Goal: Information Seeking & Learning: Compare options

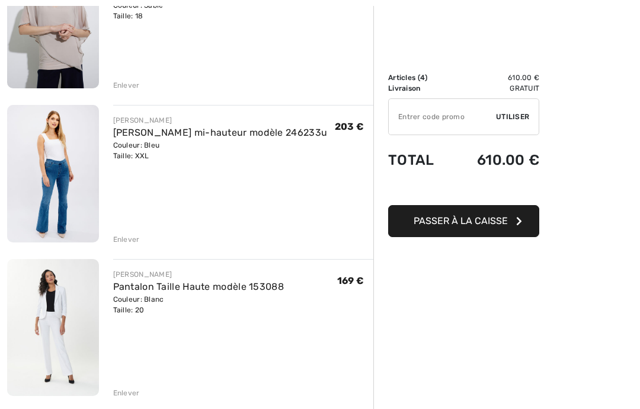
scroll to position [386, 0]
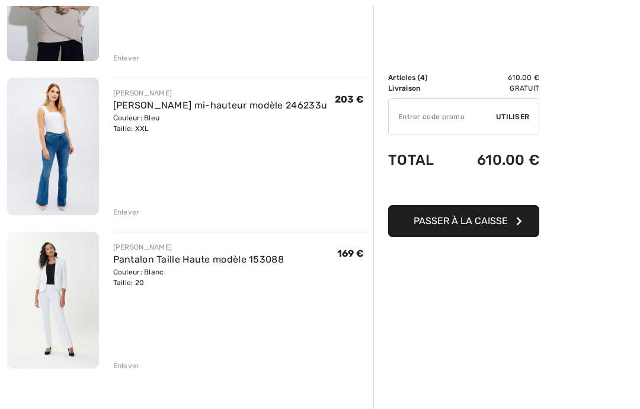
click at [133, 365] on div "Enlever" at bounding box center [126, 365] width 27 height 11
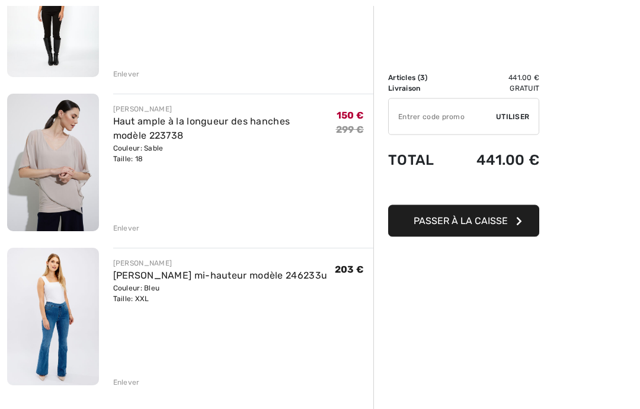
scroll to position [250, 0]
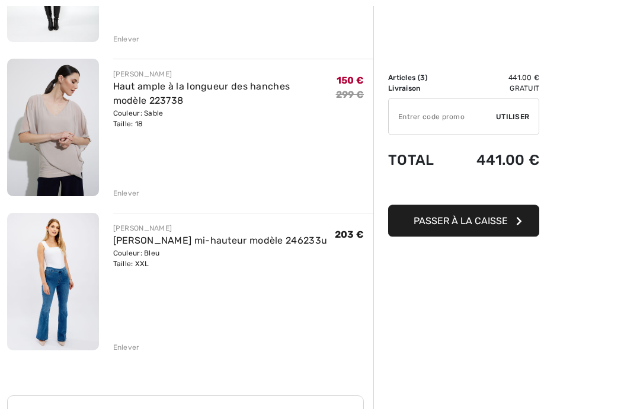
click at [63, 296] on img at bounding box center [53, 282] width 92 height 138
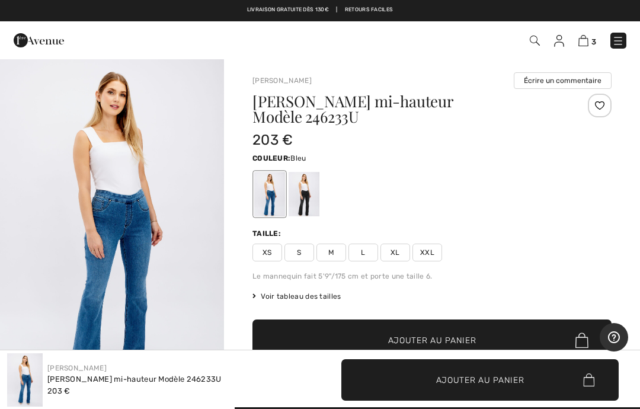
click at [122, 202] on img "1 / 4" at bounding box center [112, 226] width 224 height 336
click at [594, 37] on span "3" at bounding box center [594, 41] width 5 height 9
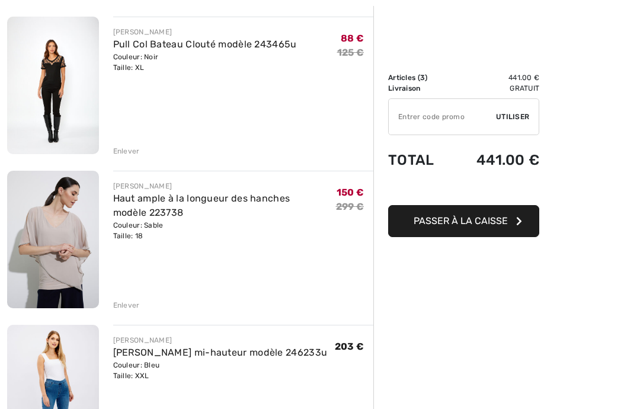
scroll to position [159, 0]
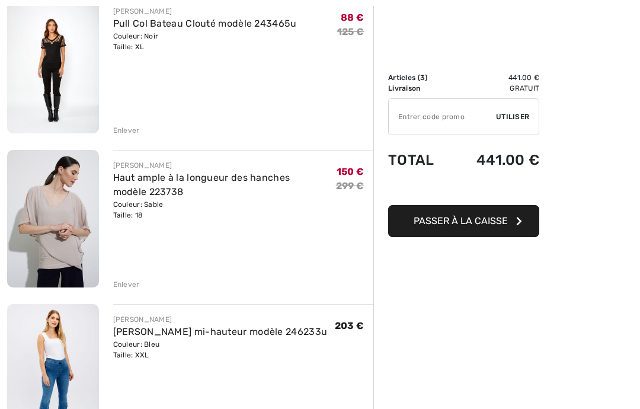
click at [55, 211] on img at bounding box center [53, 219] width 92 height 138
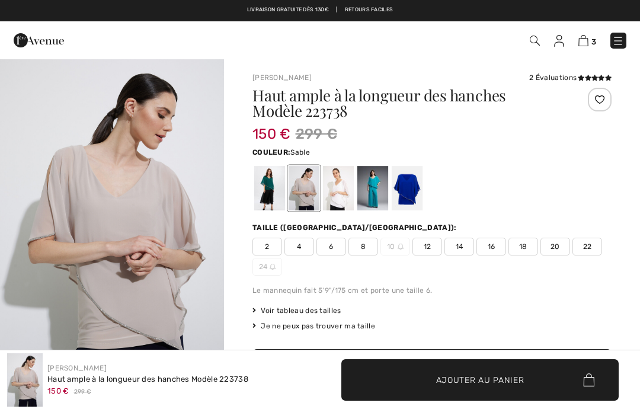
checkbox input "true"
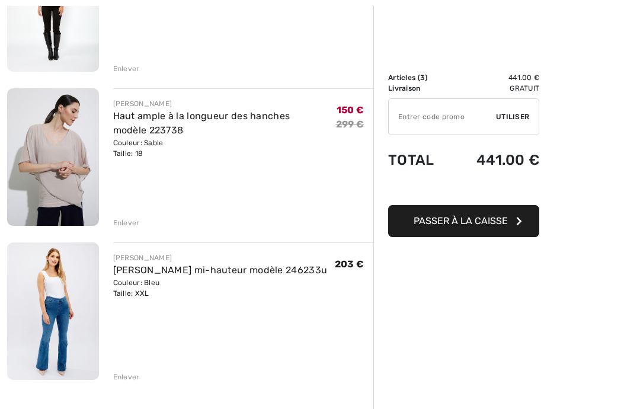
scroll to position [222, 0]
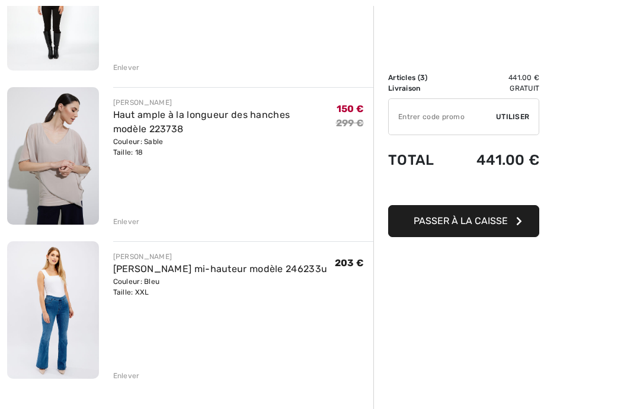
click at [135, 376] on div "Enlever" at bounding box center [126, 376] width 27 height 11
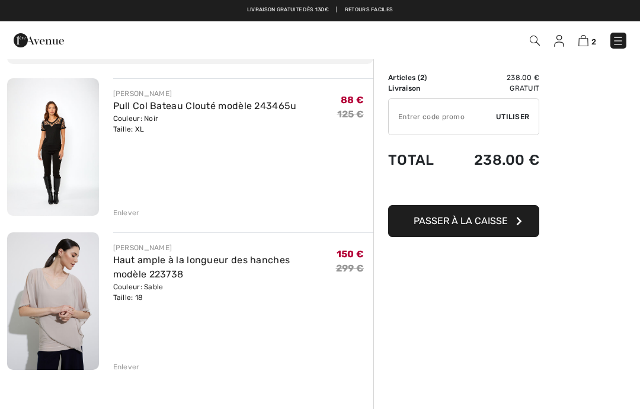
scroll to position [76, 0]
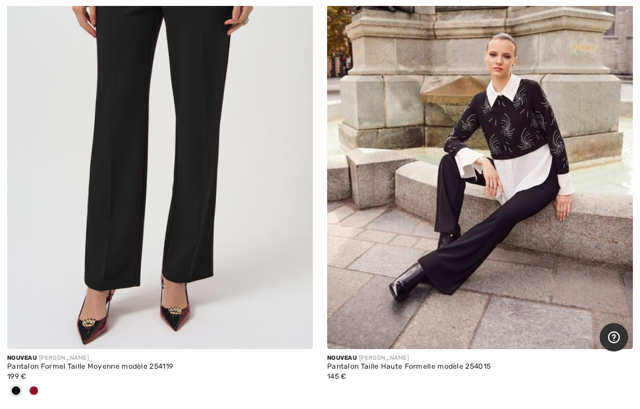
scroll to position [3465, 0]
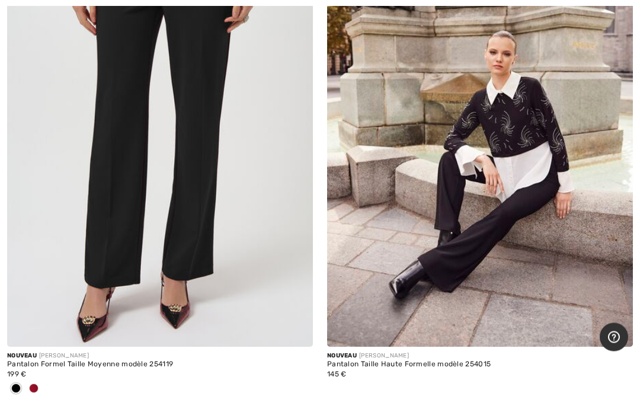
click at [190, 259] on img at bounding box center [160, 118] width 306 height 459
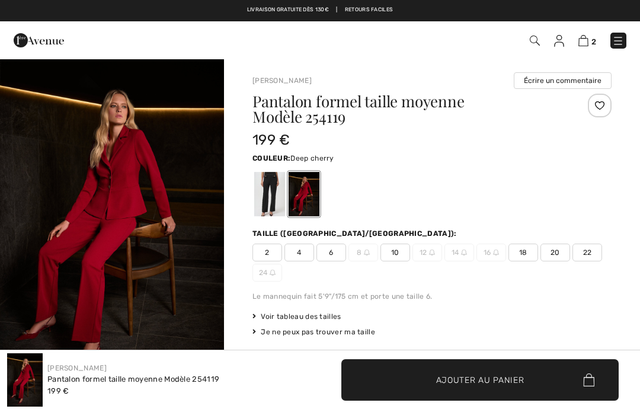
checkbox input "true"
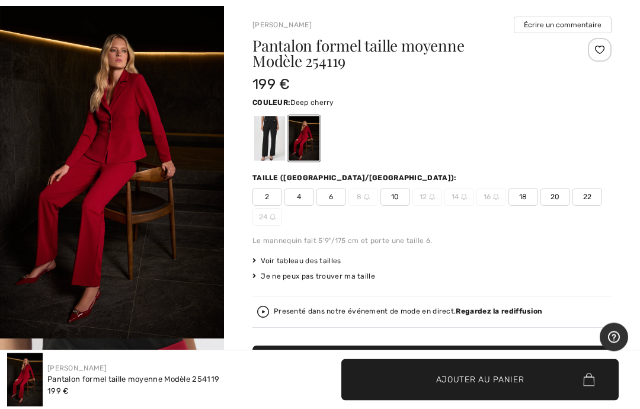
scroll to position [56, 0]
click at [273, 148] on div at bounding box center [269, 138] width 31 height 44
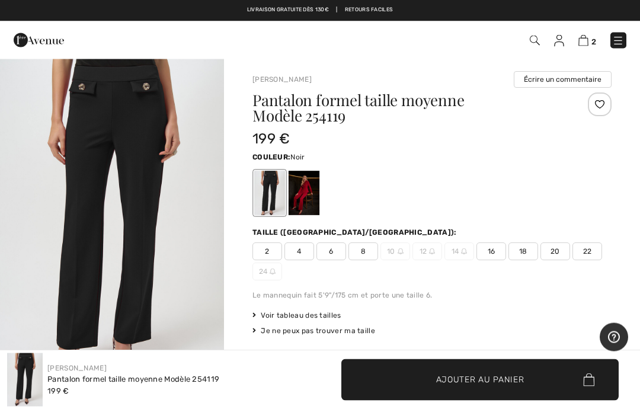
scroll to position [0, 0]
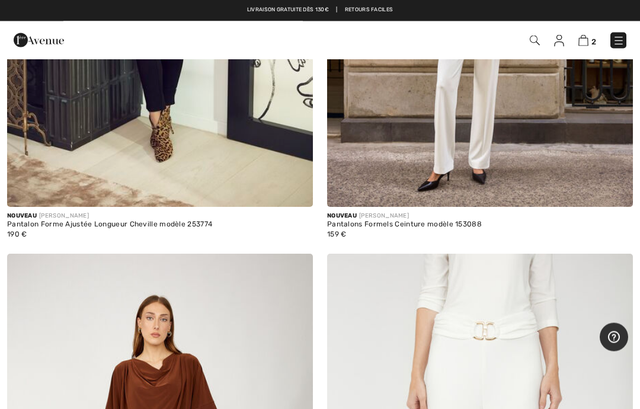
scroll to position [4097, 0]
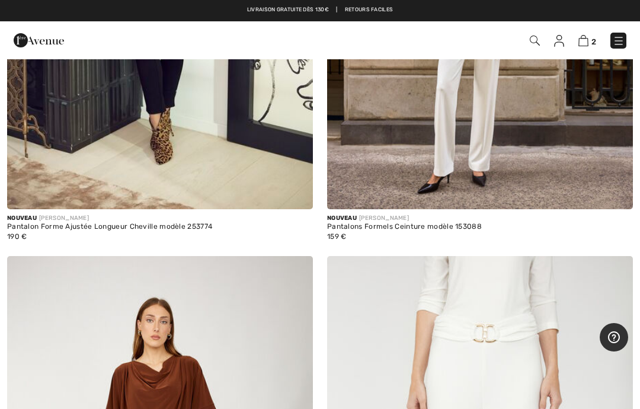
click at [624, 37] on img at bounding box center [619, 41] width 12 height 12
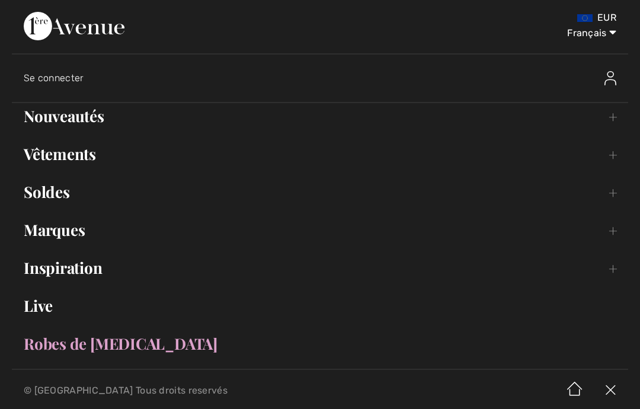
click at [69, 199] on link "Soldes Toggle submenu" at bounding box center [320, 192] width 617 height 26
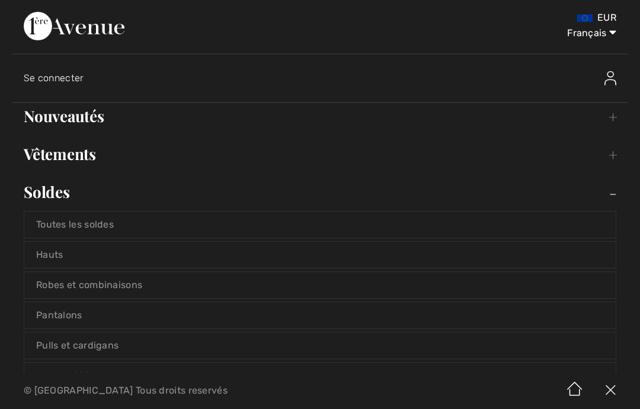
click at [90, 309] on link "Pantalons" at bounding box center [320, 315] width 592 height 26
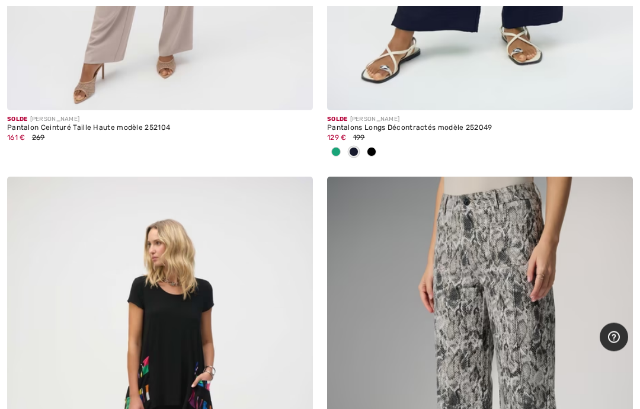
scroll to position [8471, 0]
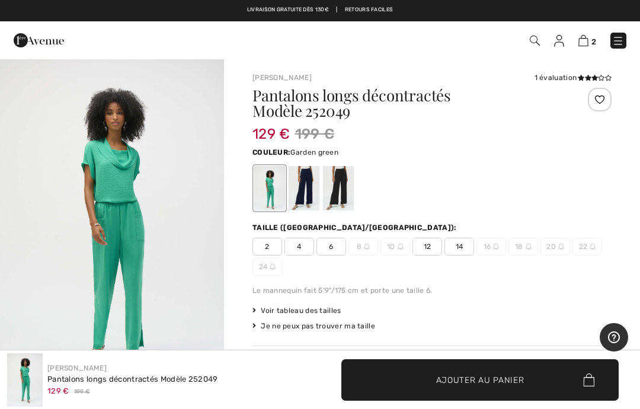
click at [314, 191] on div at bounding box center [304, 188] width 31 height 44
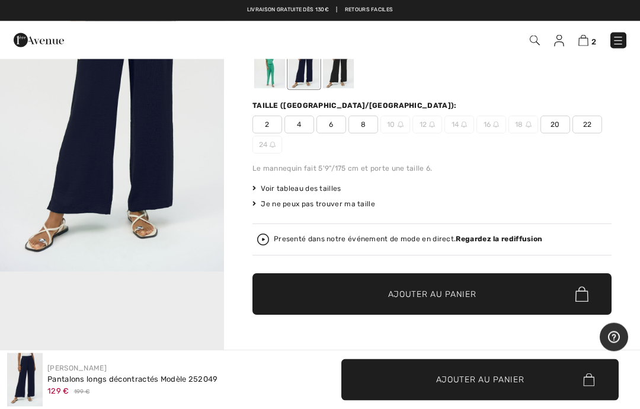
scroll to position [116, 0]
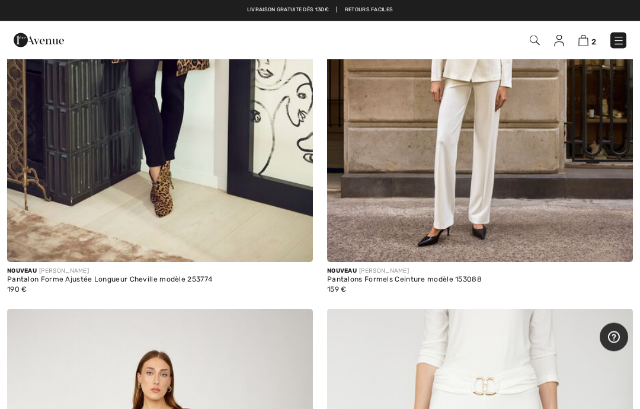
scroll to position [4069, 0]
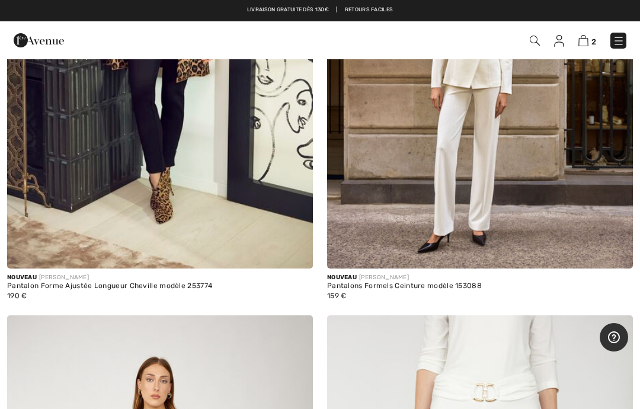
click at [623, 39] on img at bounding box center [619, 41] width 12 height 12
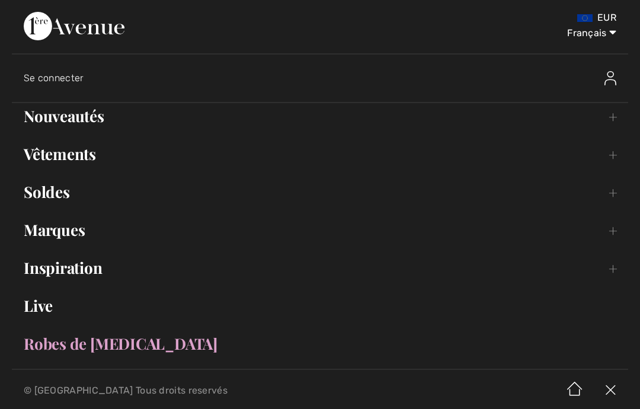
click at [66, 193] on link "Soldes Toggle submenu" at bounding box center [320, 192] width 617 height 26
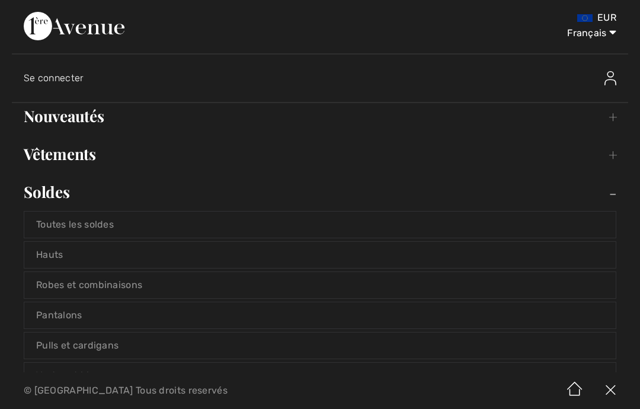
click at [97, 314] on link "Pantalons" at bounding box center [320, 315] width 592 height 26
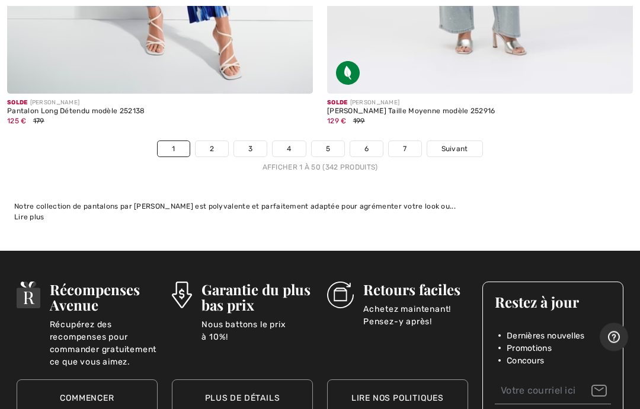
scroll to position [13350, 0]
click at [464, 141] on link "Suivant" at bounding box center [454, 148] width 55 height 15
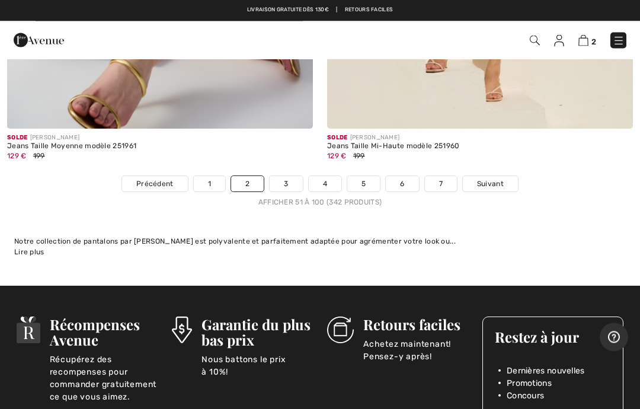
scroll to position [13311, 0]
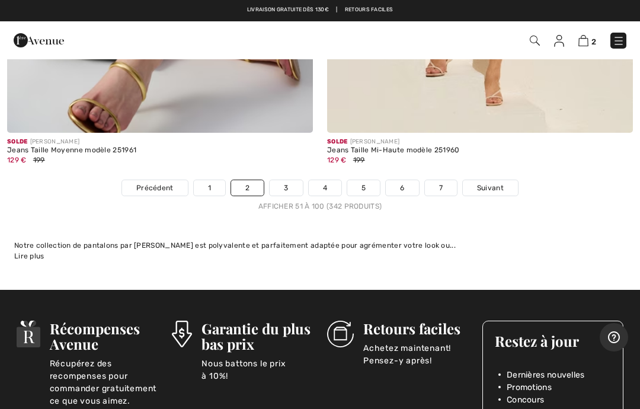
click at [493, 183] on span "Suivant" at bounding box center [490, 188] width 27 height 11
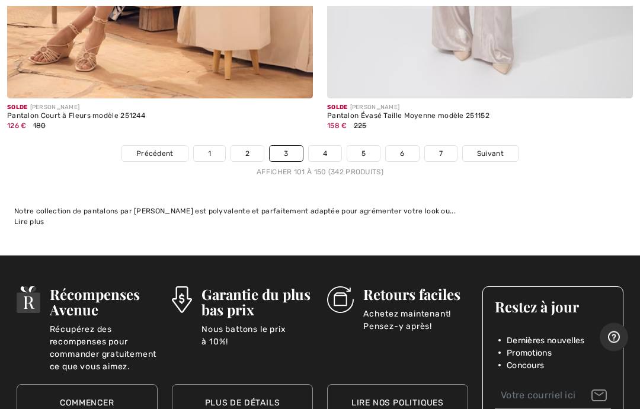
scroll to position [13251, 0]
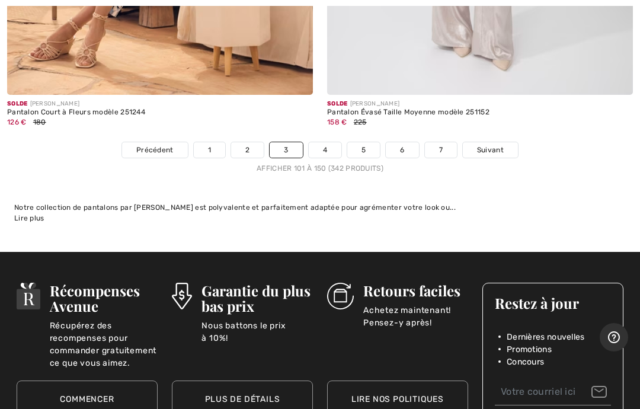
click at [488, 145] on span "Suivant" at bounding box center [490, 150] width 27 height 11
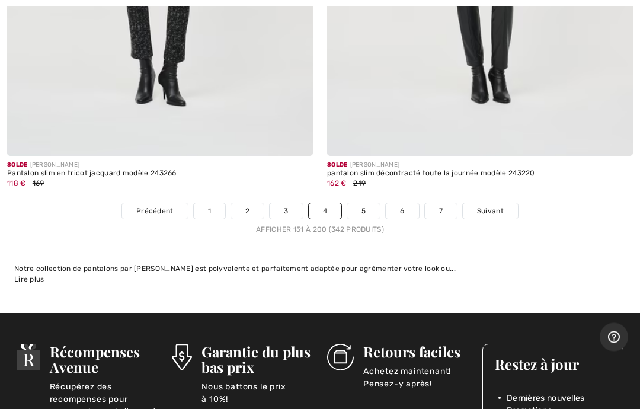
scroll to position [13112, 0]
click at [493, 206] on span "Suivant" at bounding box center [490, 211] width 27 height 11
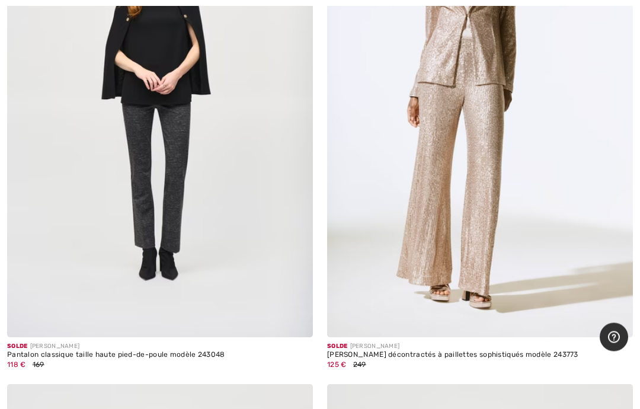
scroll to position [2311, 0]
click at [489, 228] on img at bounding box center [480, 107] width 306 height 459
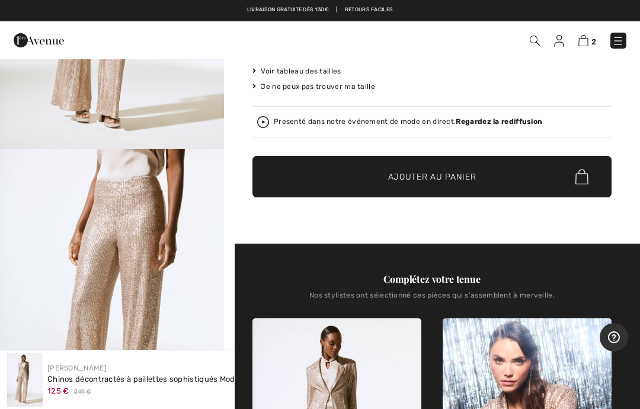
scroll to position [245, 0]
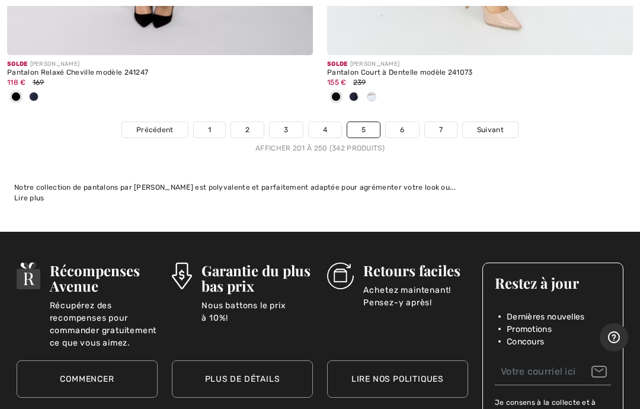
scroll to position [13293, 0]
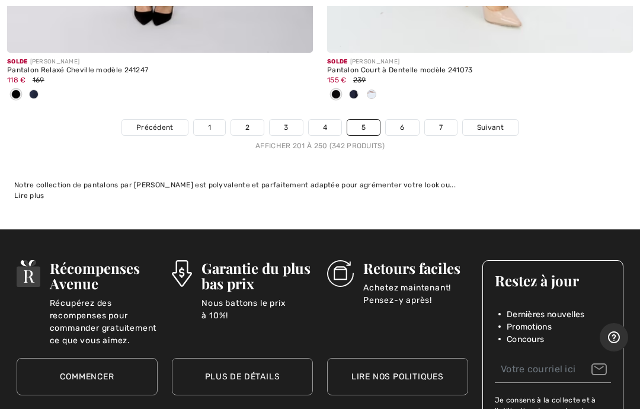
click at [493, 122] on span "Suivant" at bounding box center [490, 127] width 27 height 11
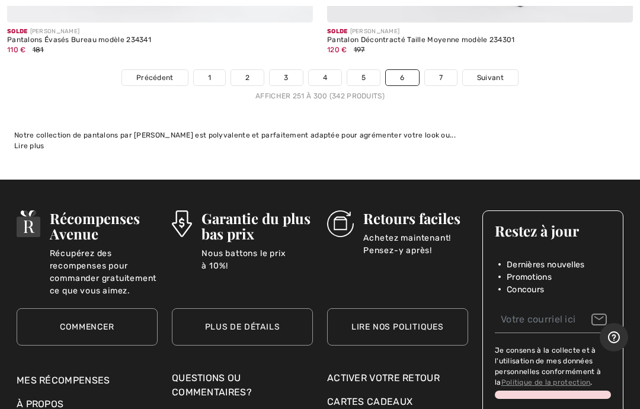
scroll to position [13244, 0]
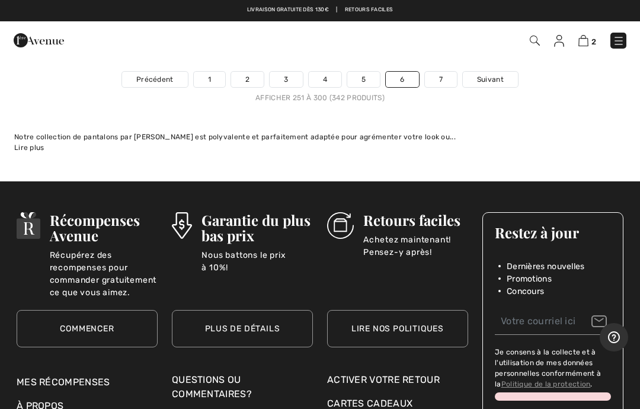
click at [440, 72] on link "7" at bounding box center [441, 79] width 32 height 15
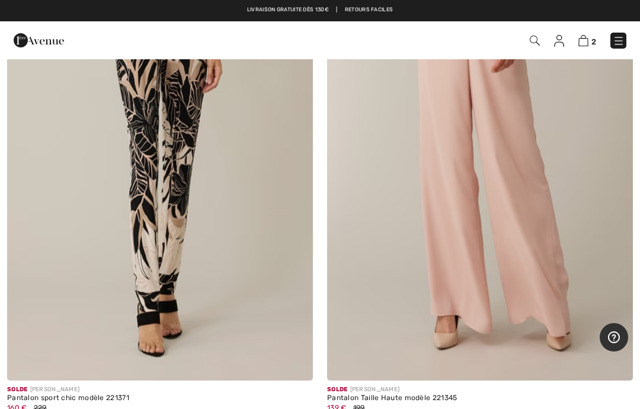
scroll to position [10236, 0]
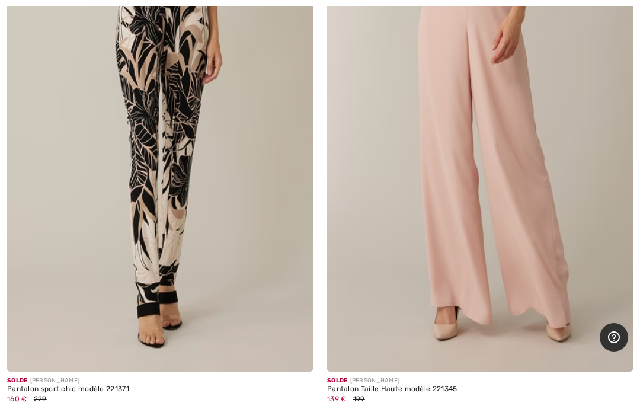
click at [544, 190] on img at bounding box center [480, 142] width 306 height 459
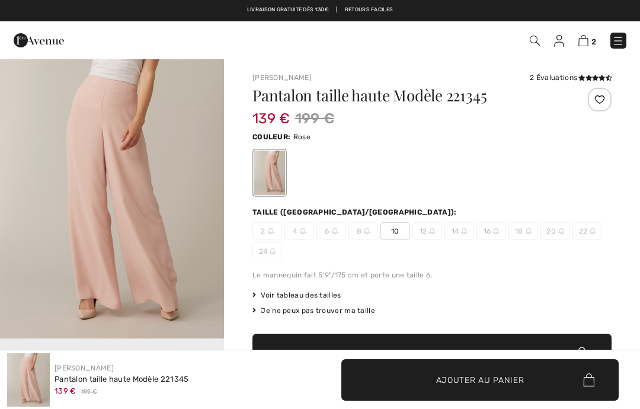
checkbox input "true"
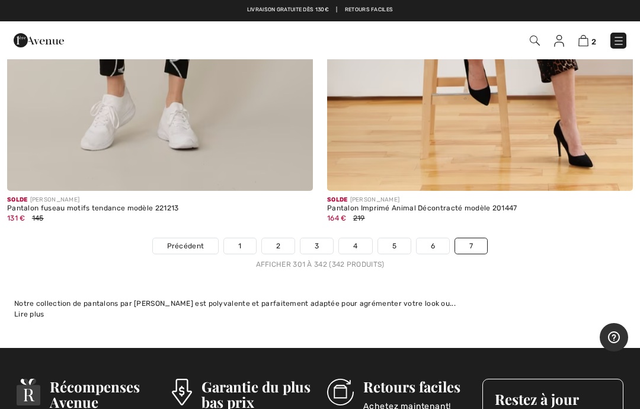
scroll to position [10955, 0]
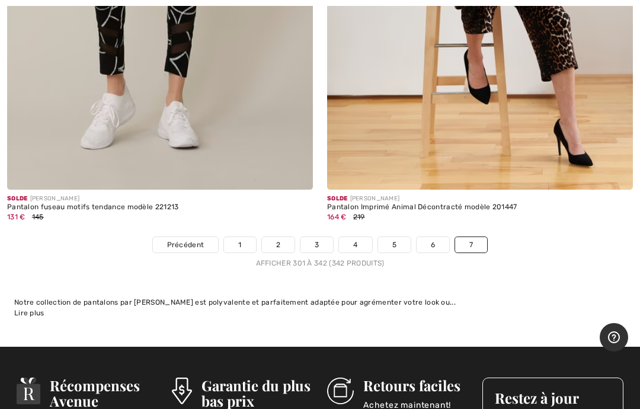
click at [476, 237] on link "7" at bounding box center [471, 244] width 32 height 15
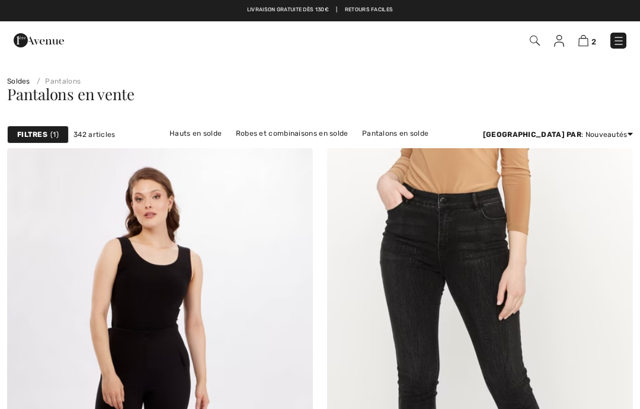
checkbox input "true"
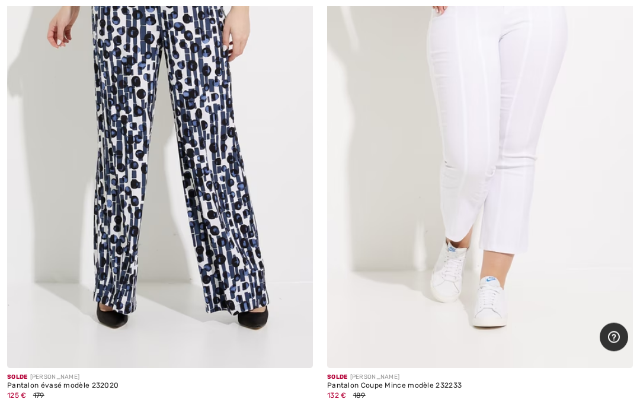
scroll to position [2787, 0]
